Goal: Register for event/course

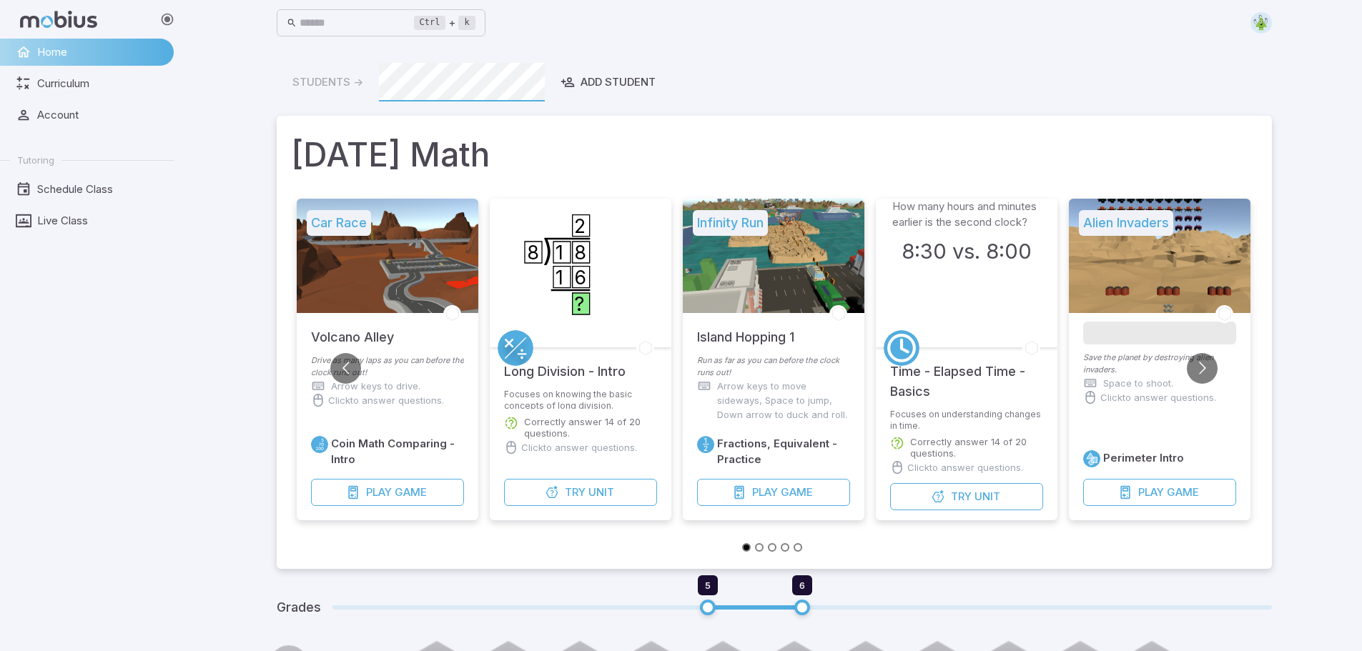
click at [1260, 22] on img at bounding box center [1260, 22] width 21 height 21
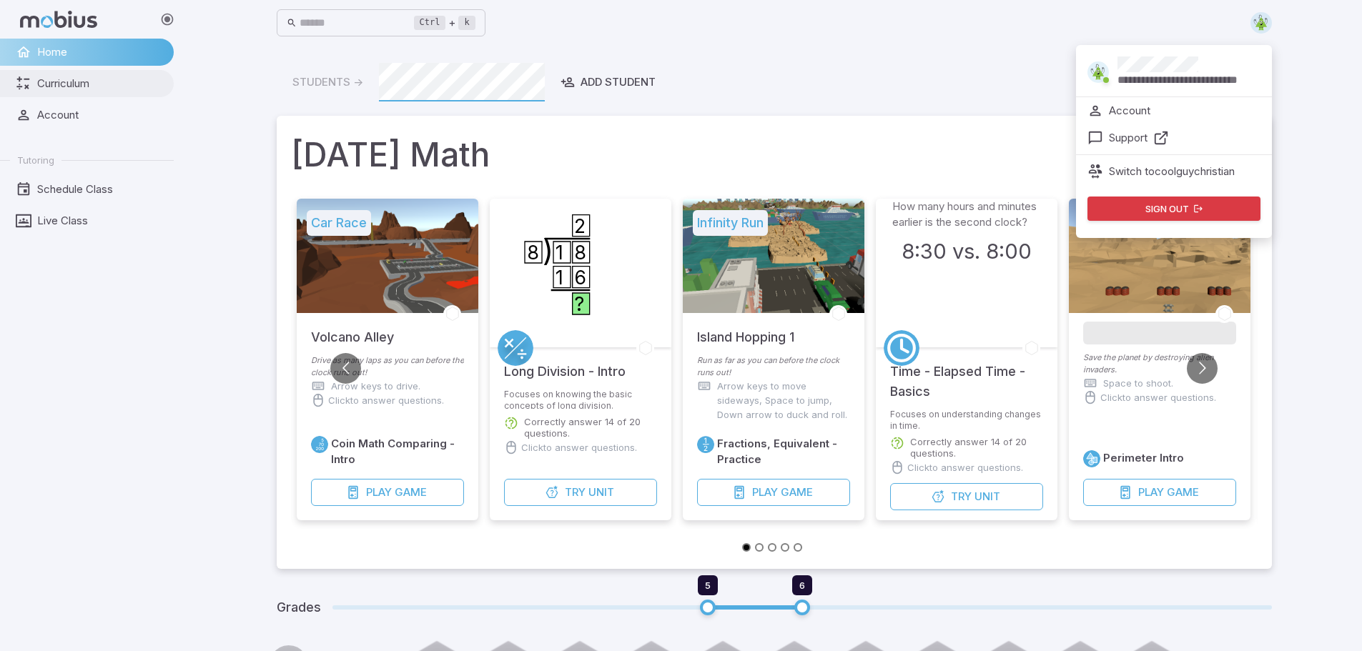
click at [93, 86] on span "Curriculum" at bounding box center [100, 84] width 127 height 16
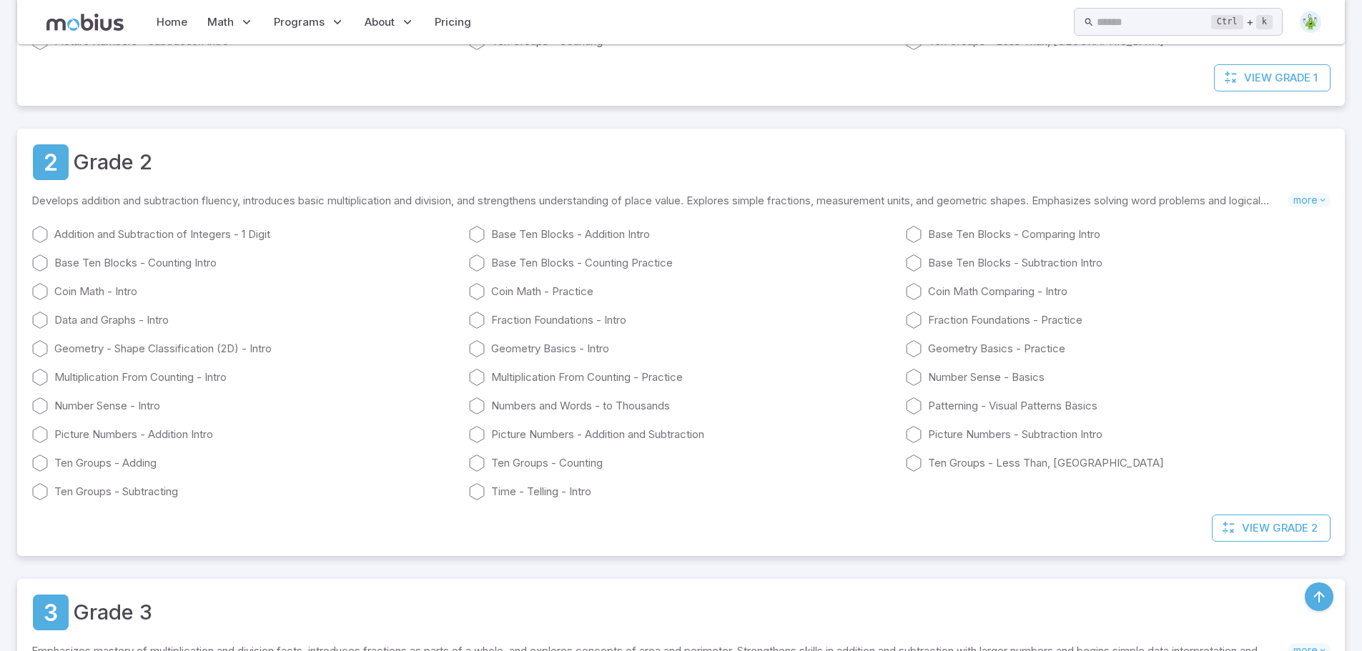
scroll to position [429, 0]
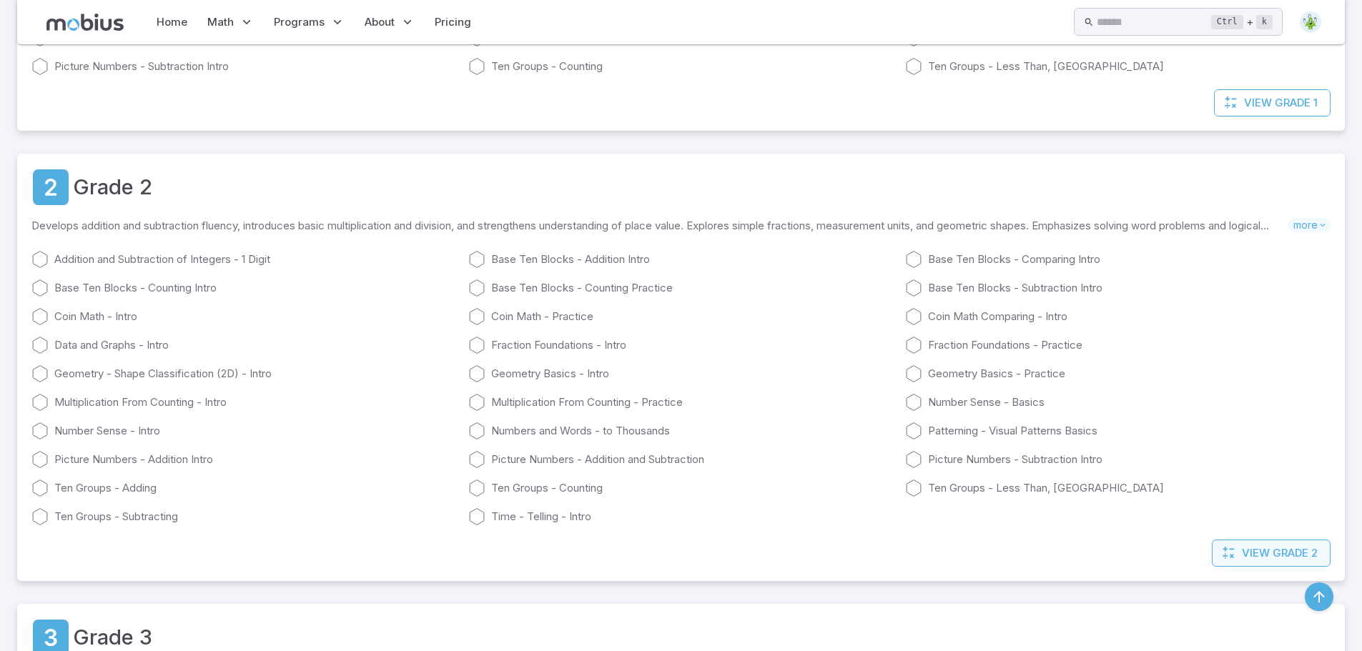
click at [1268, 544] on link "View Grade 2" at bounding box center [1271, 553] width 119 height 27
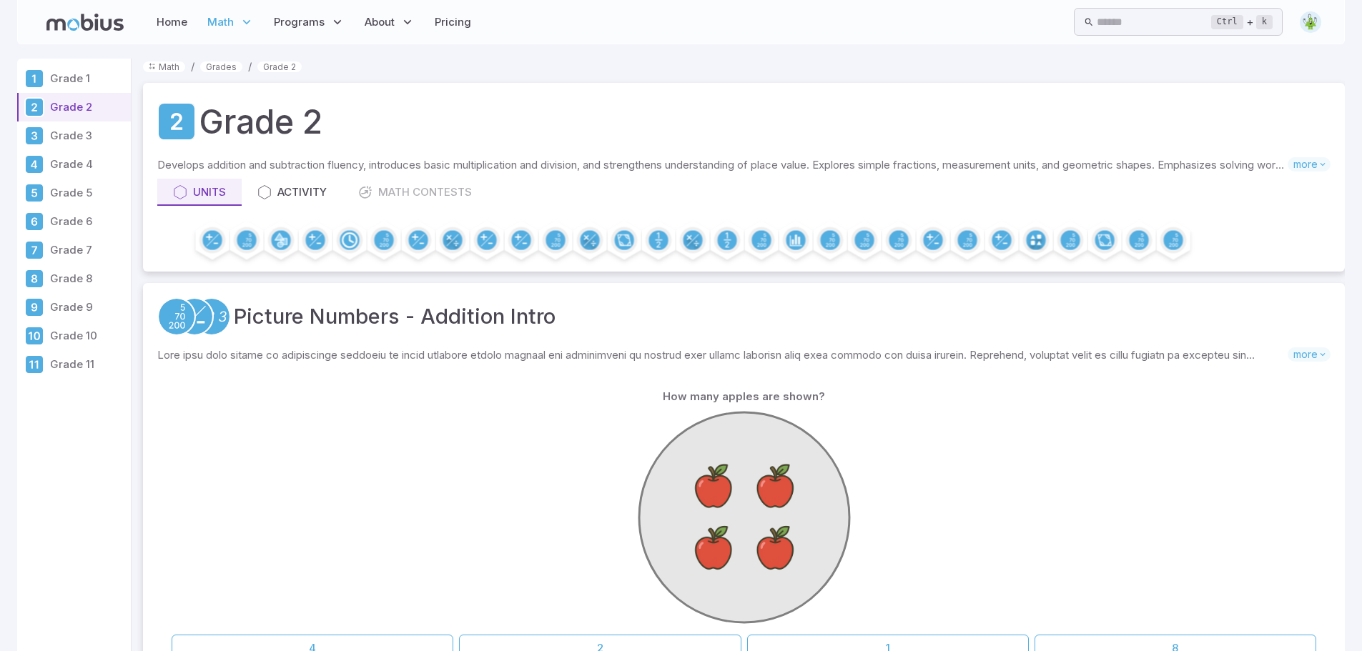
click at [82, 193] on p "Grade 5" at bounding box center [87, 193] width 75 height 16
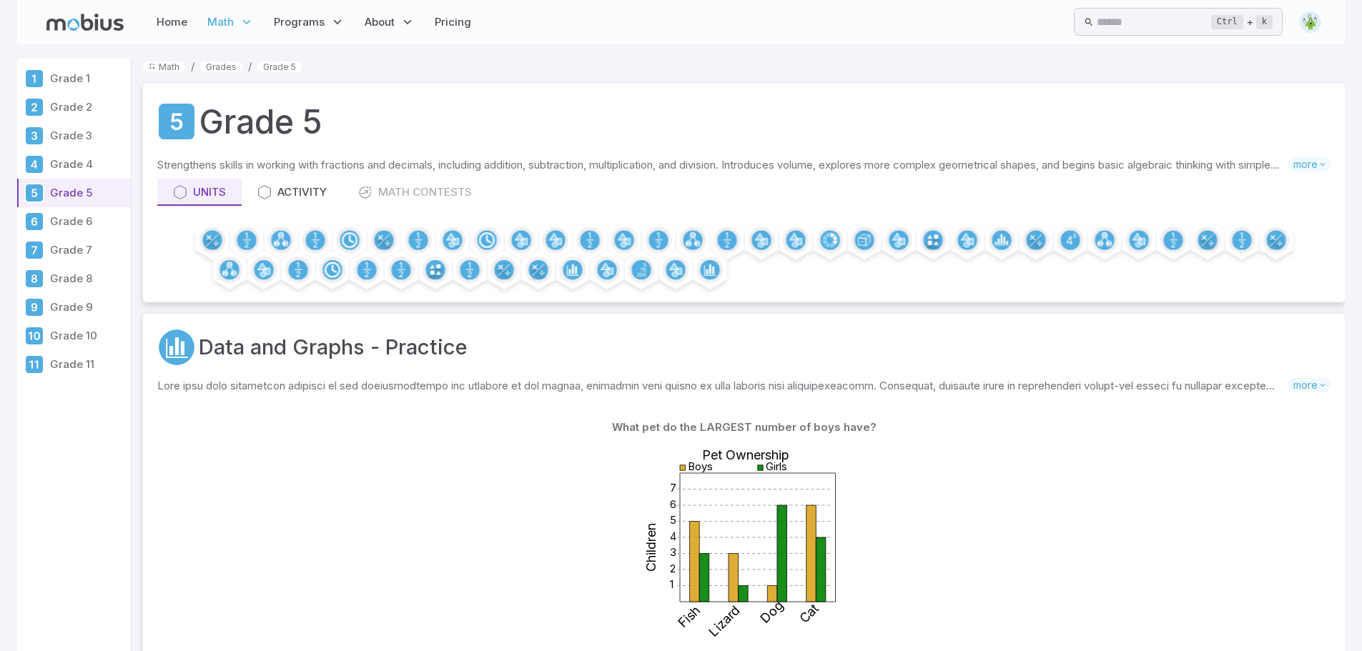
click at [81, 163] on p "Grade 4" at bounding box center [87, 165] width 75 height 16
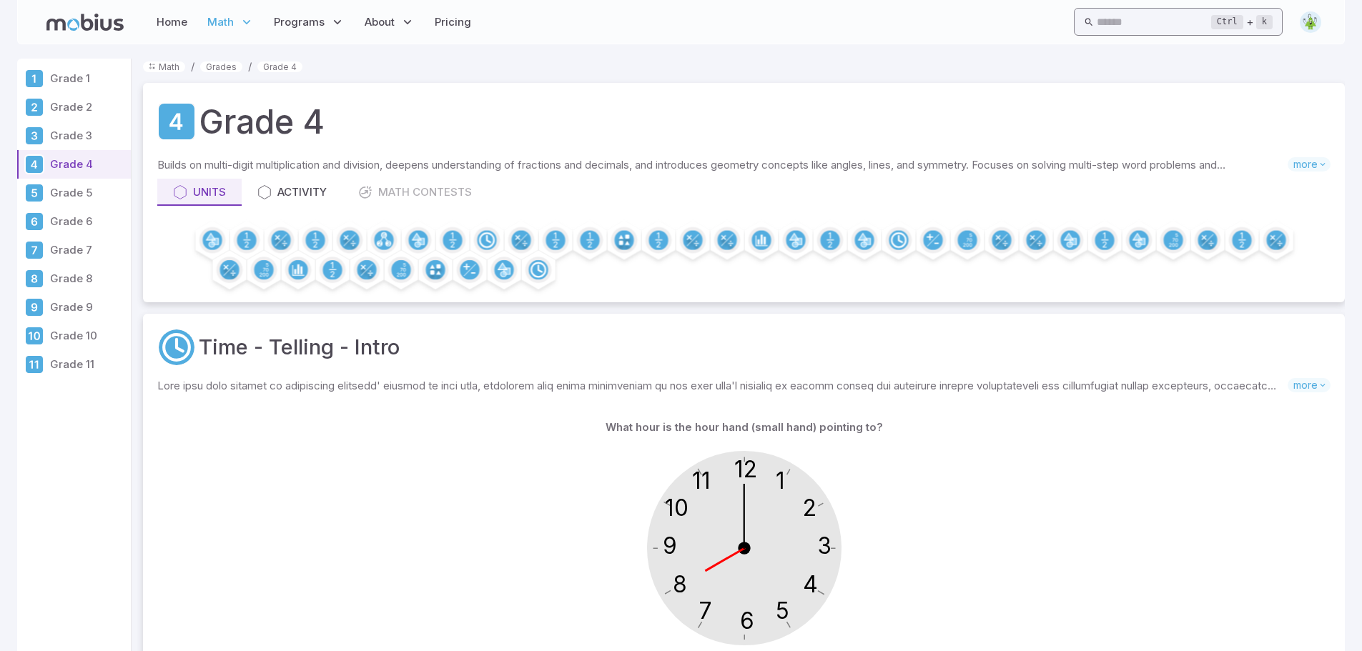
click at [1099, 14] on input "text" at bounding box center [1154, 22] width 114 height 28
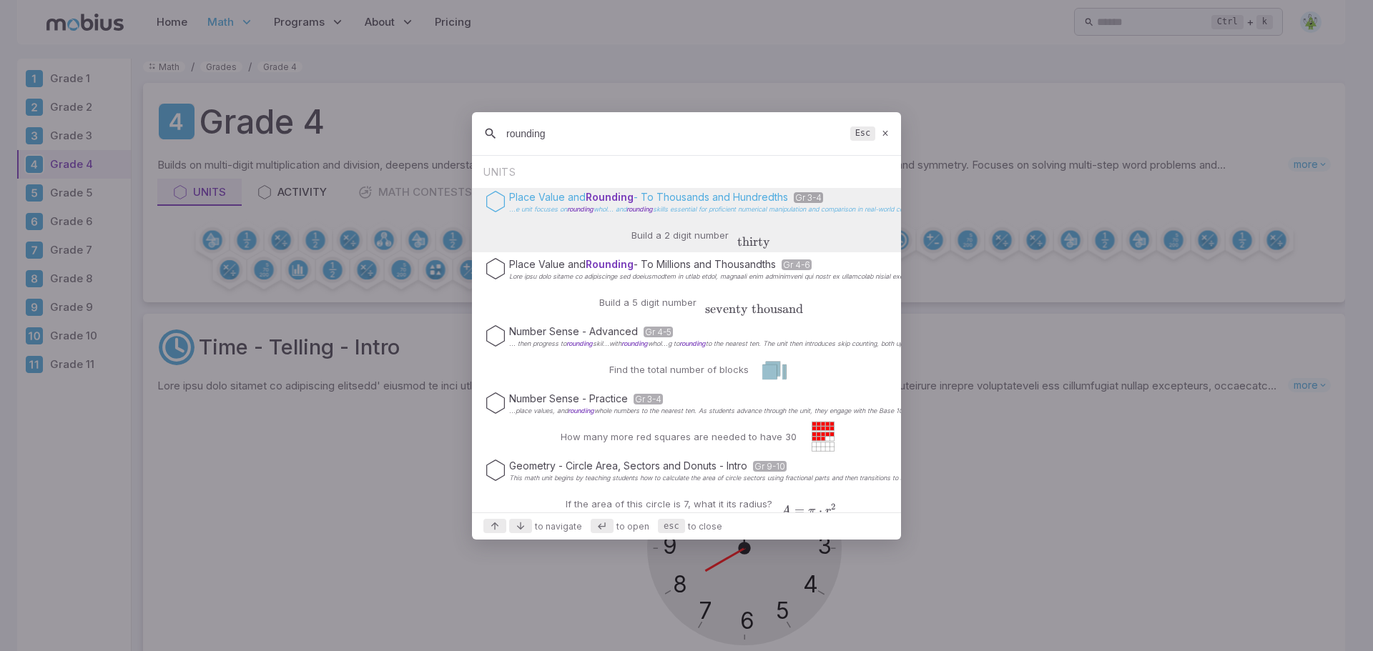
type input "rounding"
click at [764, 199] on p "Place Value and Rounding - To Thousands and Hundredths Gr 3-4" at bounding box center [716, 197] width 415 height 14
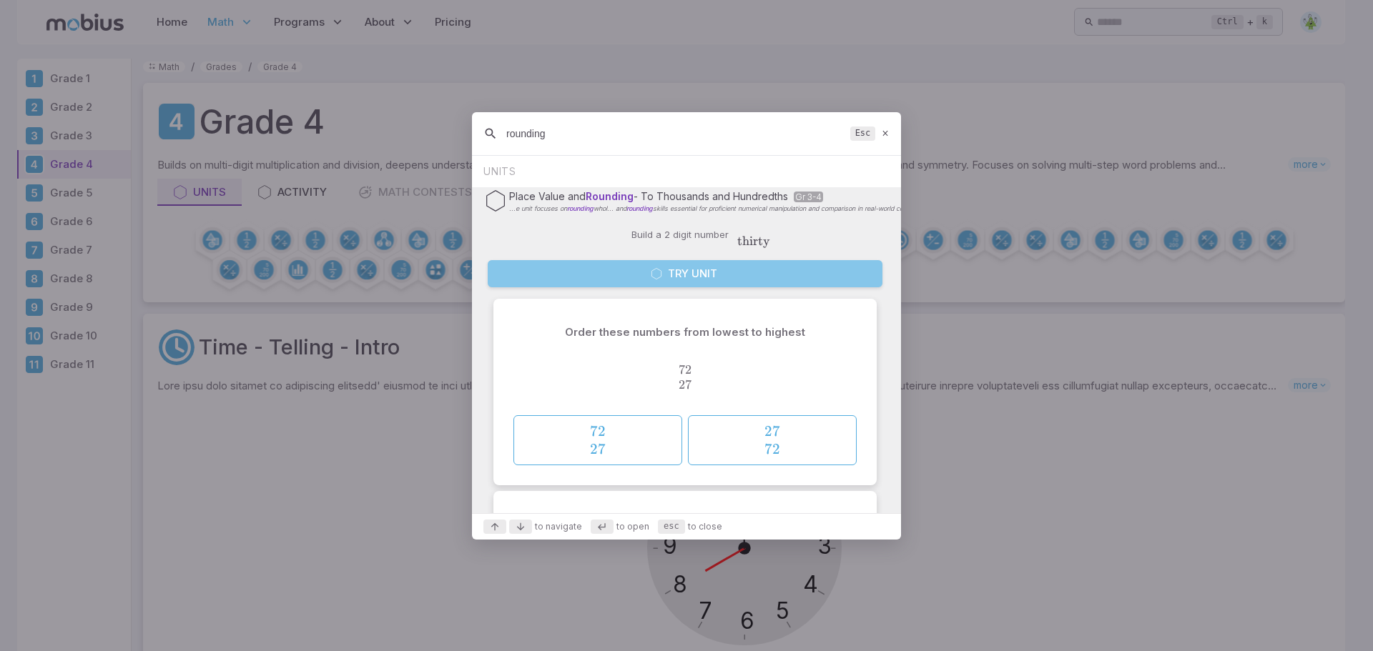
click at [738, 271] on button "Try Unit" at bounding box center [685, 273] width 395 height 27
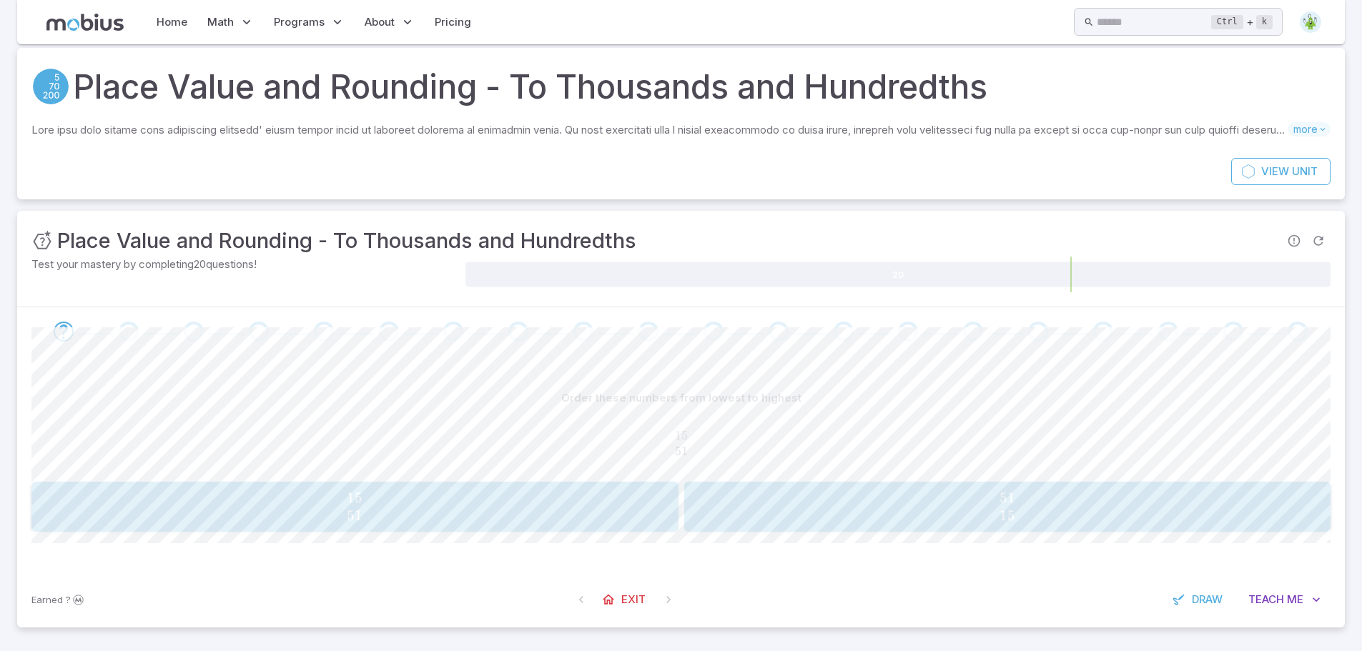
scroll to position [13, 0]
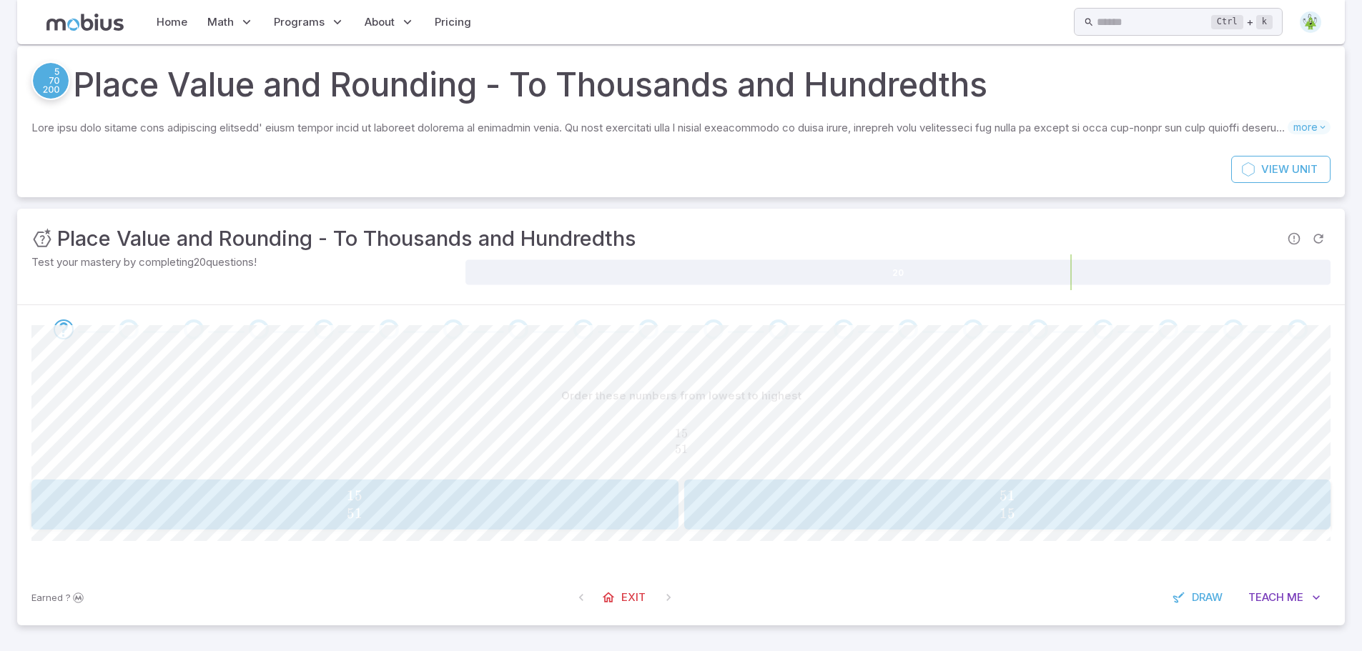
click at [55, 82] on icon at bounding box center [52, 81] width 16 height 24
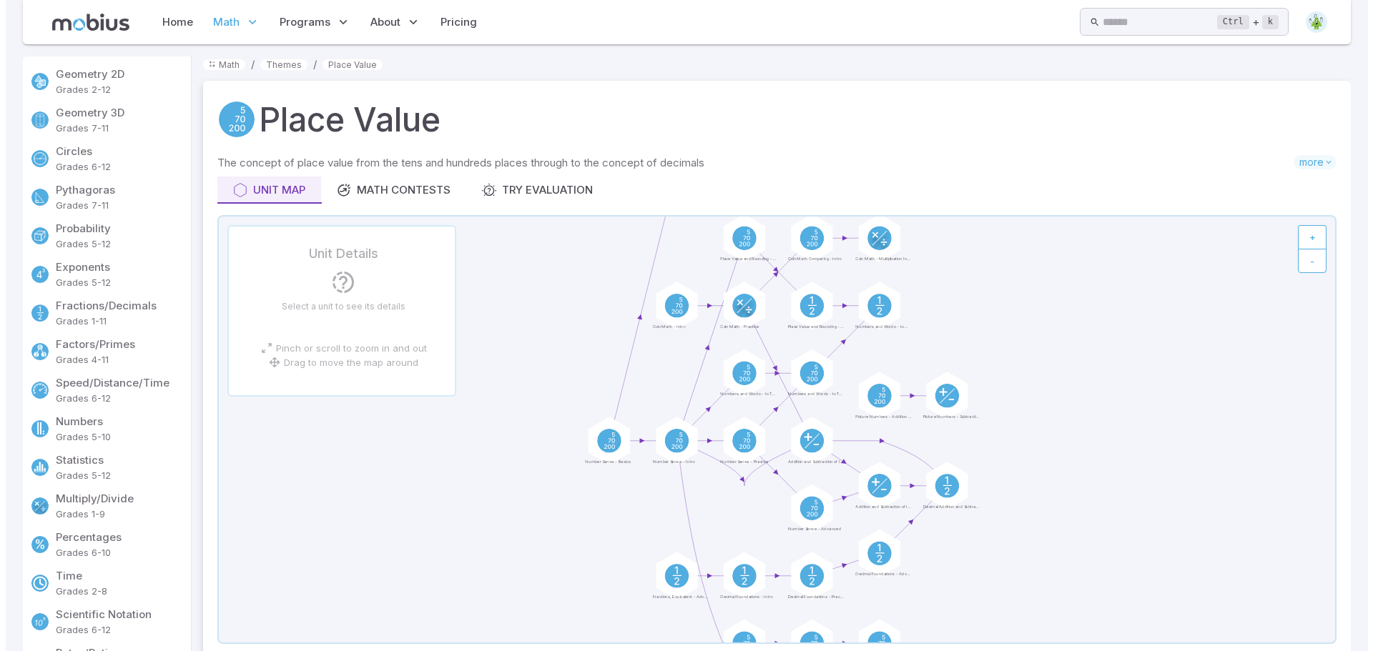
scroll to position [0, 0]
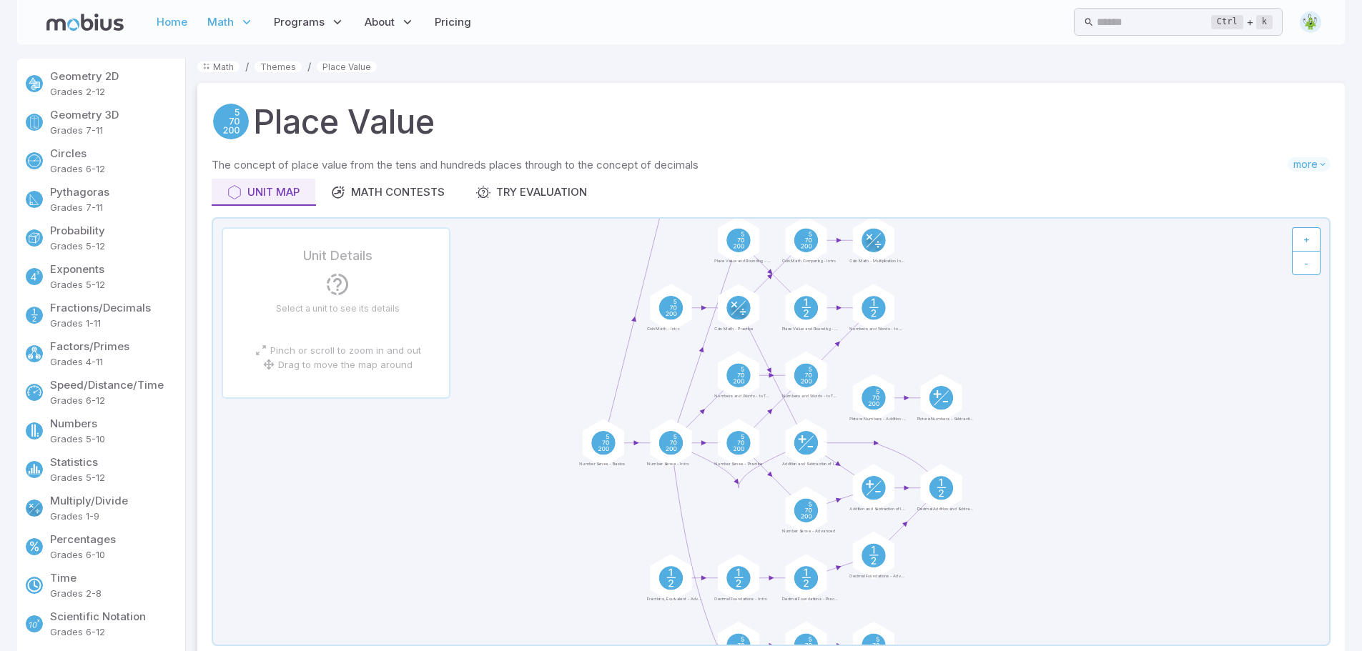
click at [177, 28] on link "Home" at bounding box center [171, 22] width 39 height 33
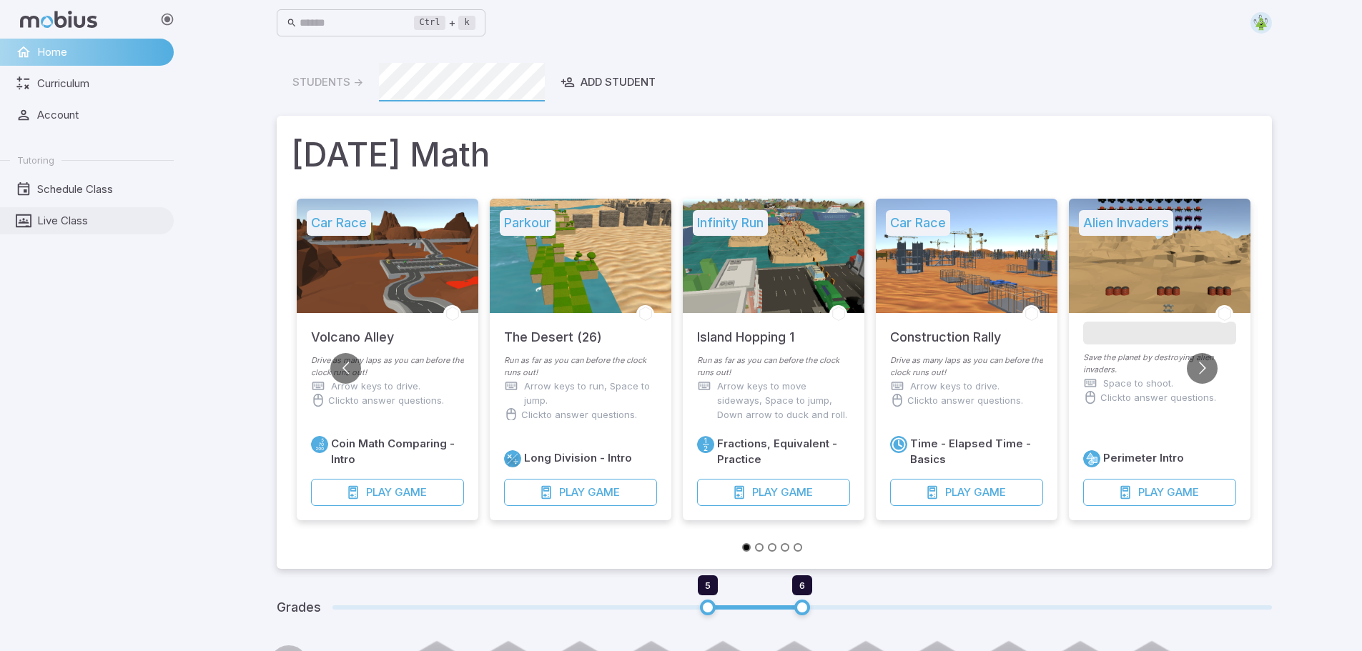
click at [93, 222] on span "Live Class" at bounding box center [100, 221] width 127 height 16
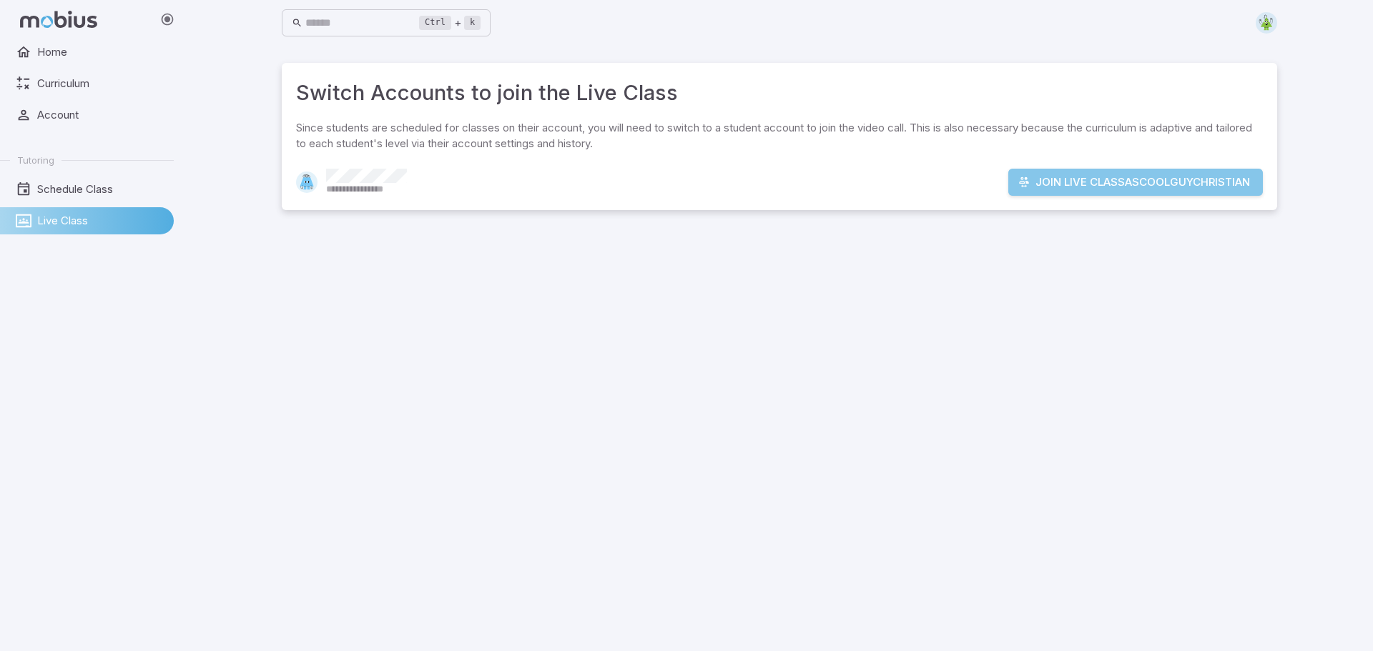
click at [1164, 177] on button "Join Live Class as coolguychristian" at bounding box center [1135, 182] width 254 height 27
